Goal: Transaction & Acquisition: Purchase product/service

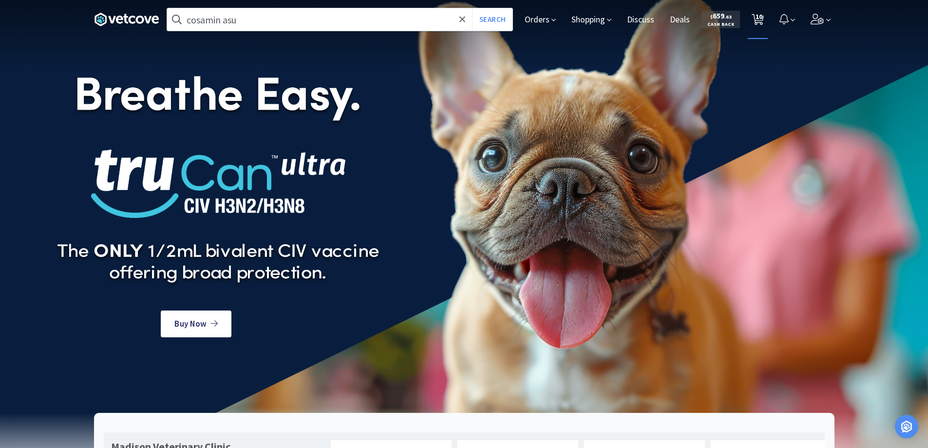
click at [758, 20] on span "10" at bounding box center [758, 16] width 7 height 39
select select "2"
select select "6"
select select "3"
select select "8"
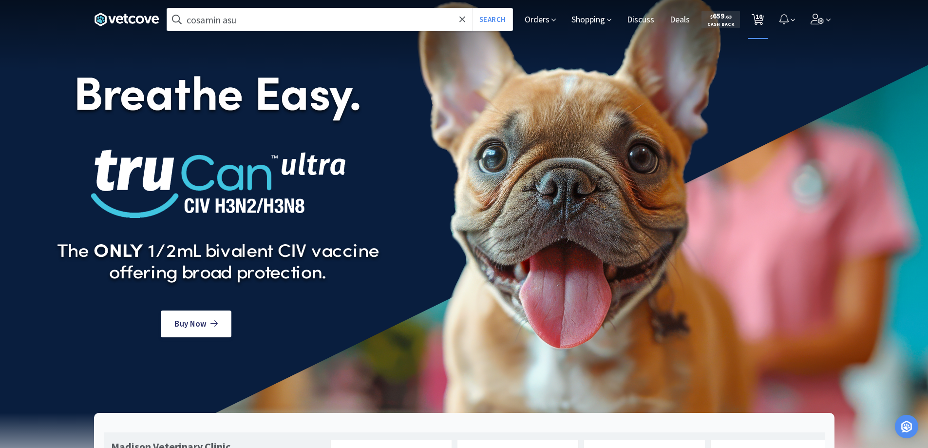
select select "8"
select select "1"
select select "2"
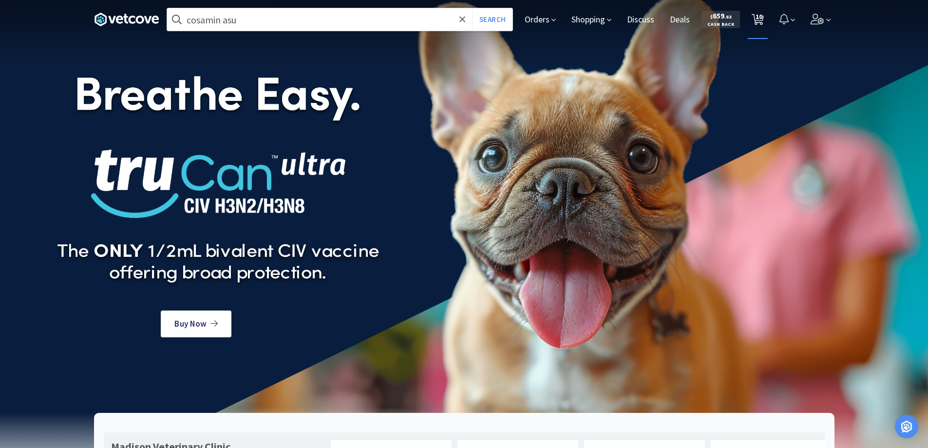
select select "1"
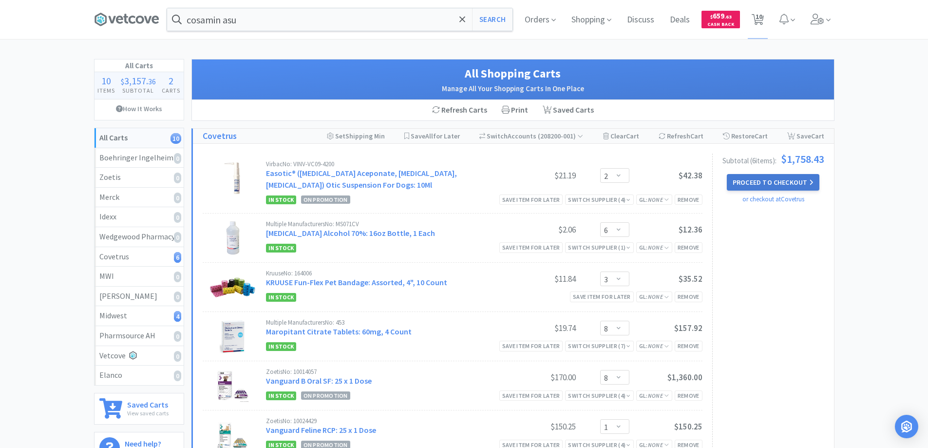
click at [740, 185] on button "Proceed to Checkout" at bounding box center [773, 182] width 93 height 17
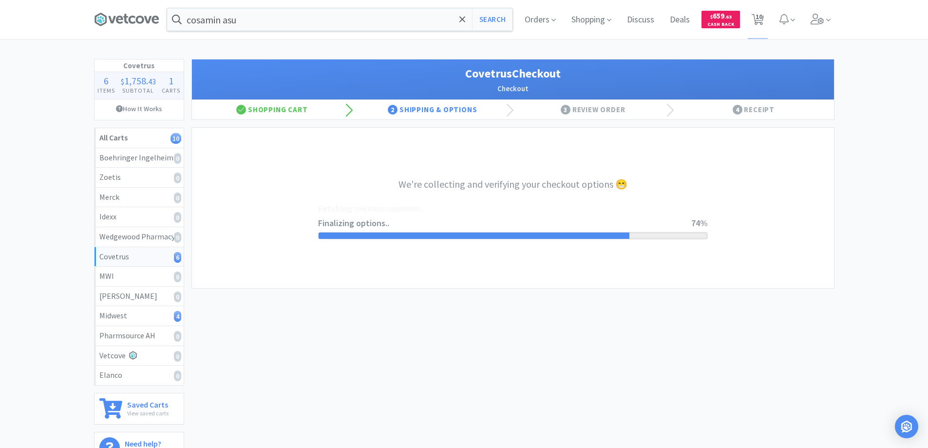
select select "ACCOUNT"
select select "cvt-standard-net"
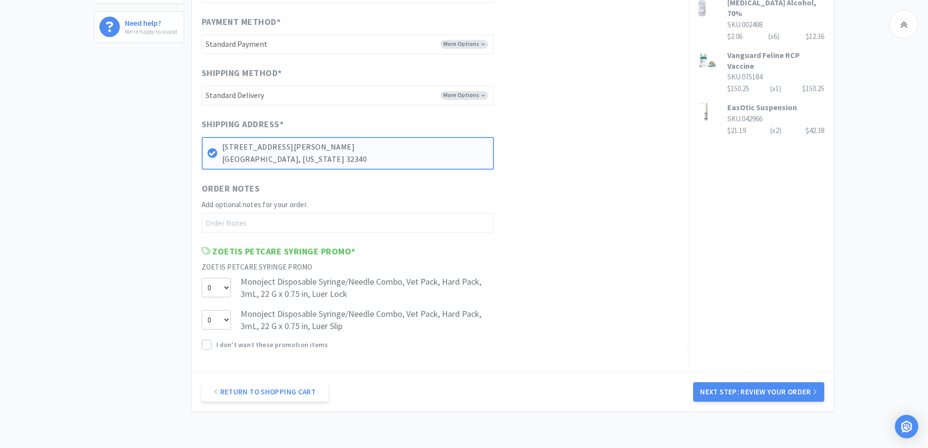
scroll to position [484, 0]
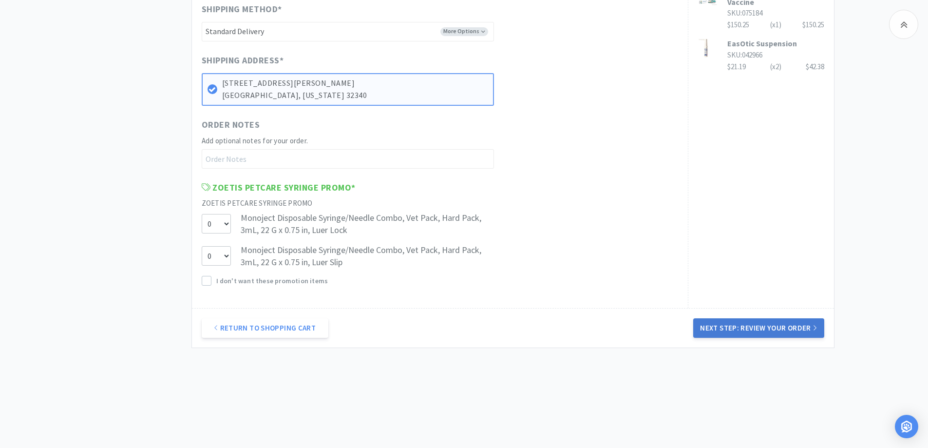
click at [750, 326] on button "Next Step: Review Your Order" at bounding box center [758, 327] width 131 height 19
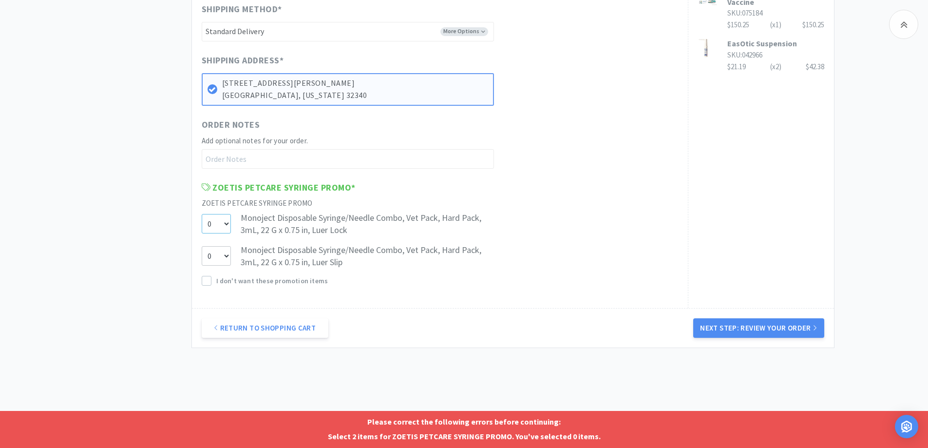
click at [226, 224] on select "0 1 2" at bounding box center [216, 223] width 29 height 19
select select "2"
click at [202, 214] on select "0 1 2" at bounding box center [216, 223] width 29 height 19
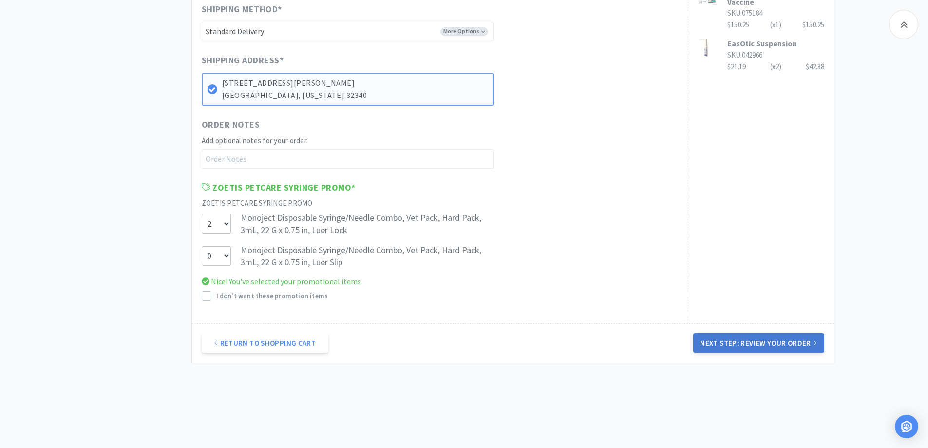
click at [722, 339] on button "Next Step: Review Your Order" at bounding box center [758, 342] width 131 height 19
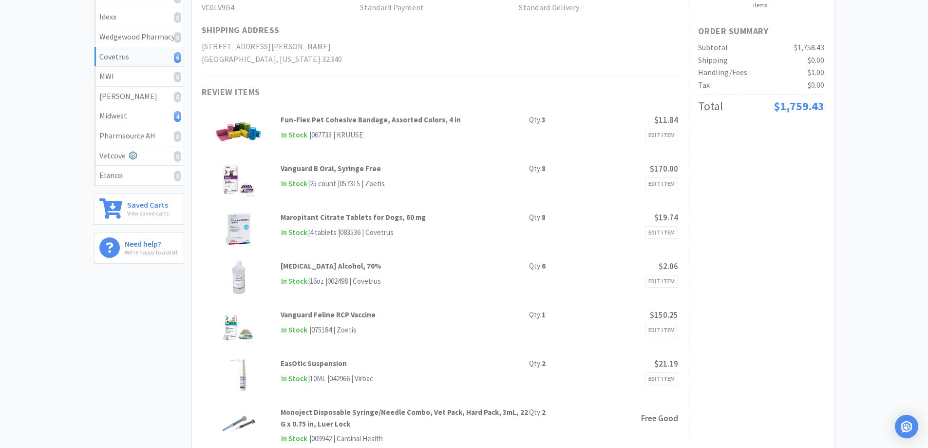
scroll to position [12, 0]
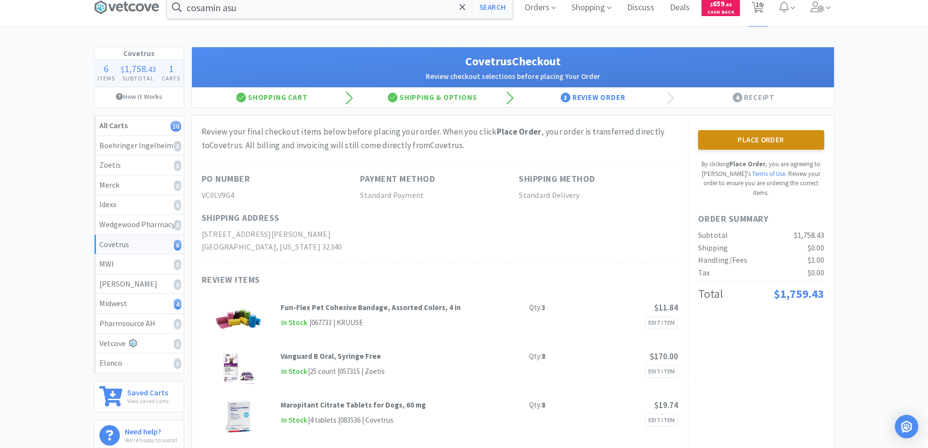
click at [746, 139] on button "Place Order" at bounding box center [761, 139] width 126 height 19
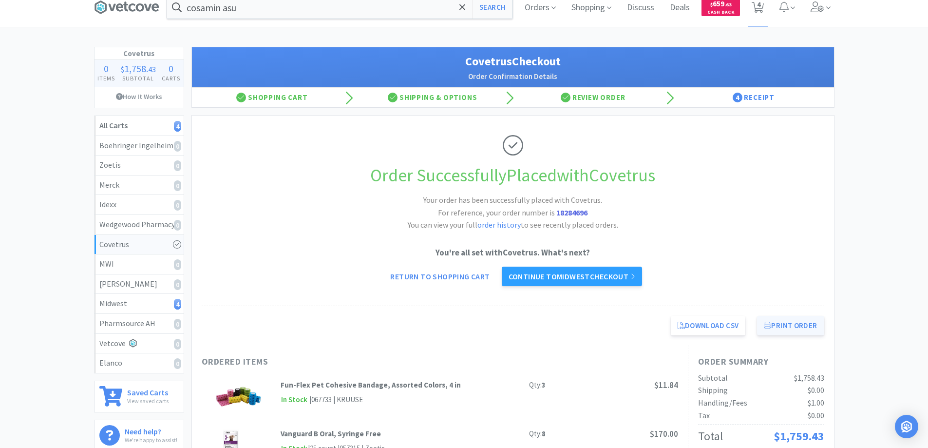
click at [785, 325] on button "Print Order" at bounding box center [790, 325] width 67 height 19
click at [565, 276] on link "Continue to Midwest checkout" at bounding box center [572, 275] width 140 height 19
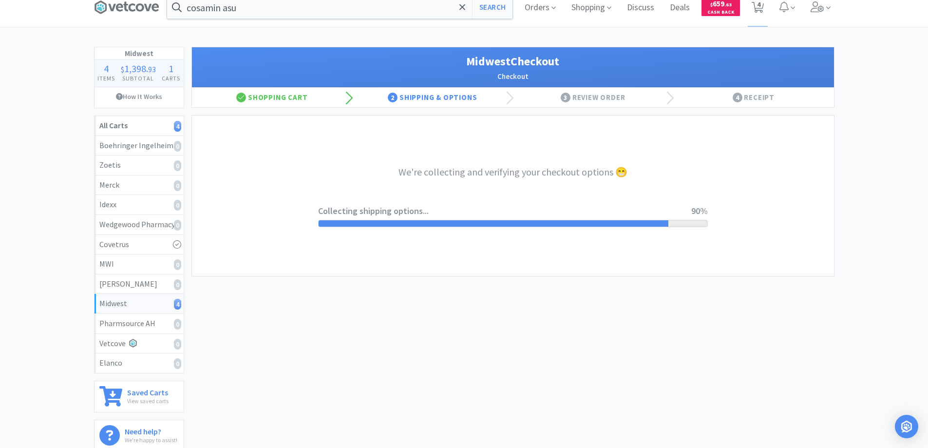
select select "3"
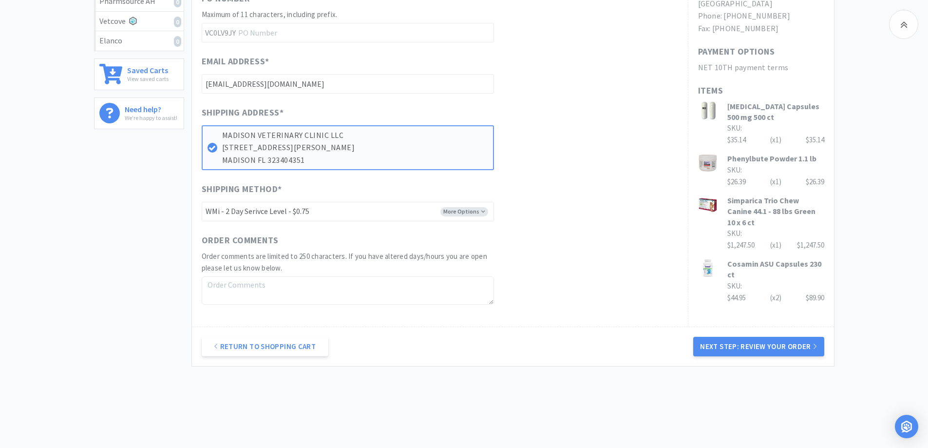
scroll to position [353, 0]
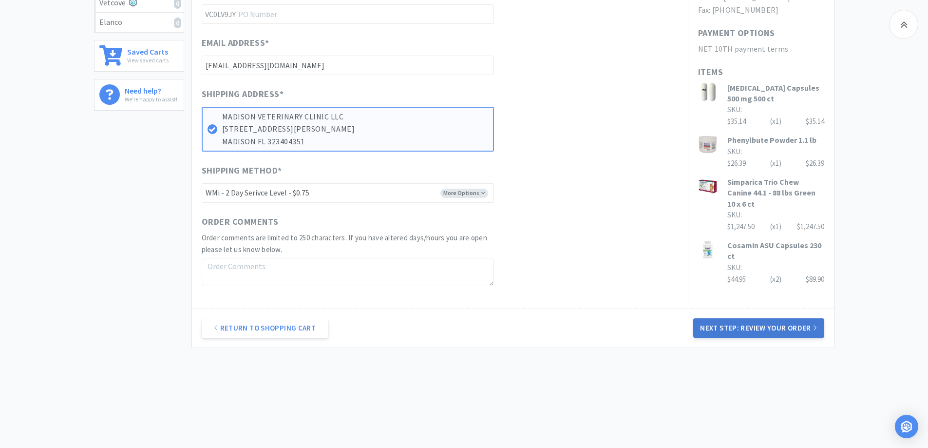
click at [735, 325] on button "Next Step: Review Your Order" at bounding box center [758, 327] width 131 height 19
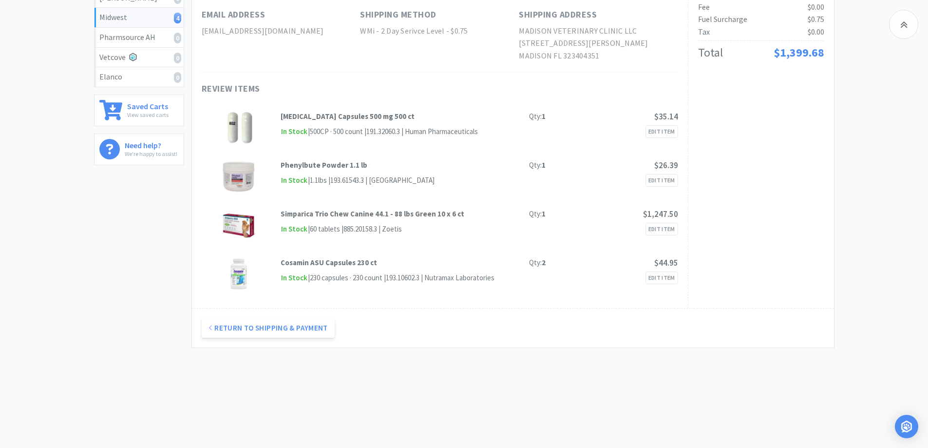
scroll to position [55, 0]
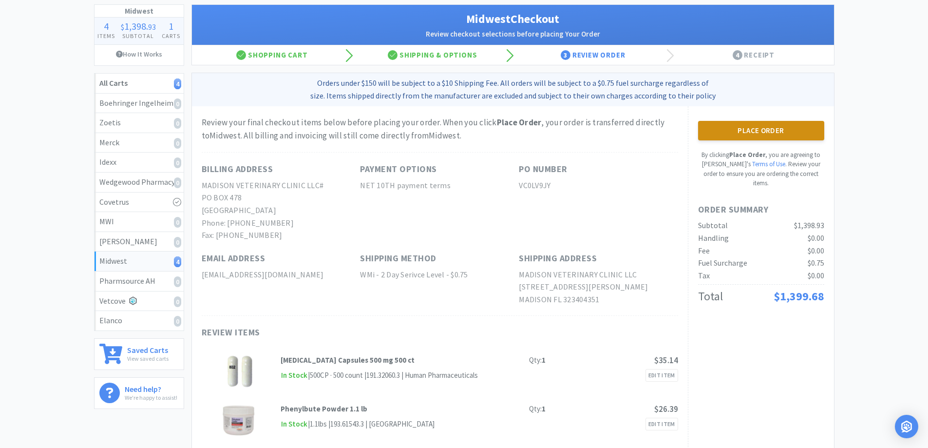
click at [750, 128] on button "Place Order" at bounding box center [761, 130] width 126 height 19
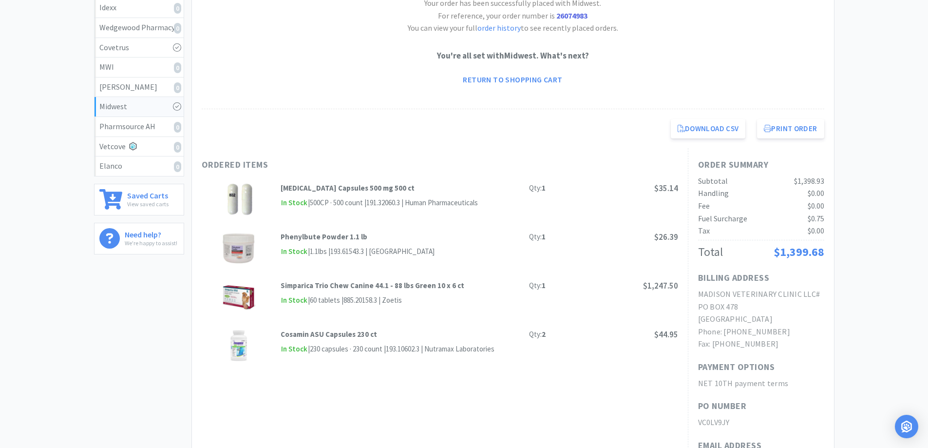
scroll to position [249, 0]
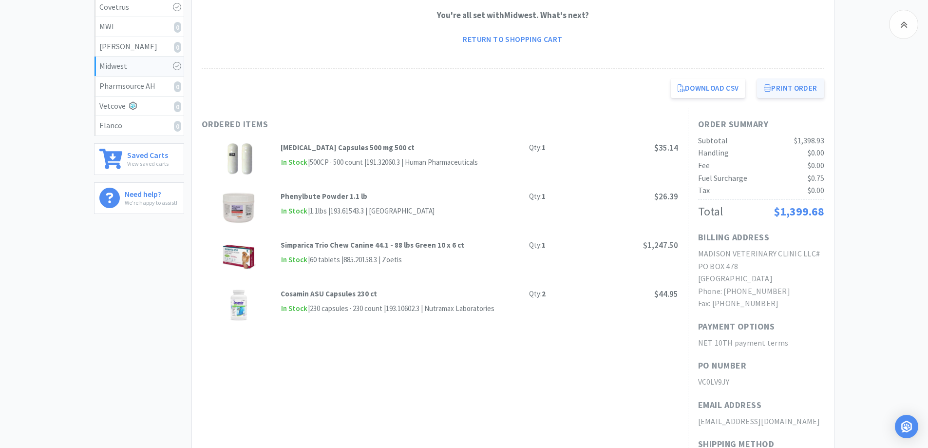
click at [791, 88] on button "Print Order" at bounding box center [790, 87] width 67 height 19
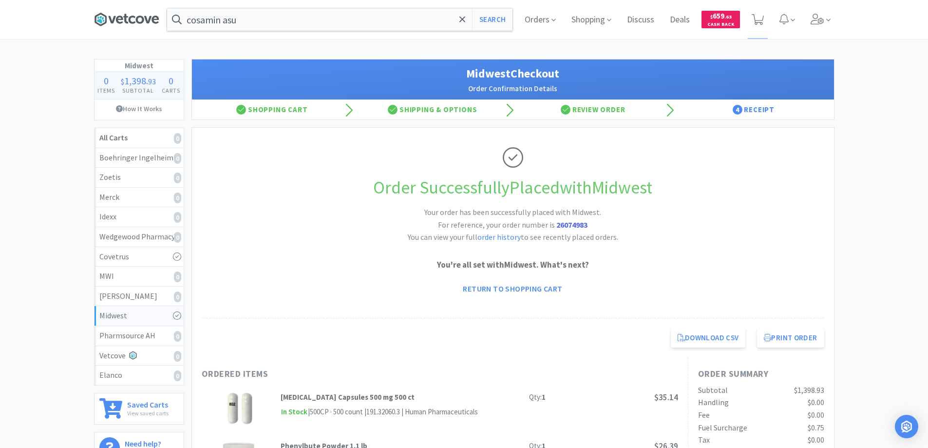
click at [142, 17] on icon at bounding box center [140, 20] width 8 height 8
